Goal: Find specific page/section: Find specific page/section

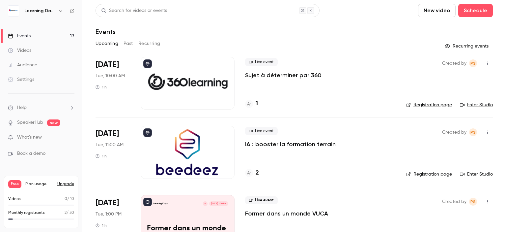
click at [74, 14] on div "Learning Days" at bounding box center [41, 10] width 67 height 11
click at [73, 14] on div "Learning Days" at bounding box center [41, 10] width 67 height 11
click at [71, 12] on icon at bounding box center [72, 11] width 5 height 5
click at [73, 12] on icon at bounding box center [72, 11] width 5 height 5
